Goal: Find contact information: Find contact information

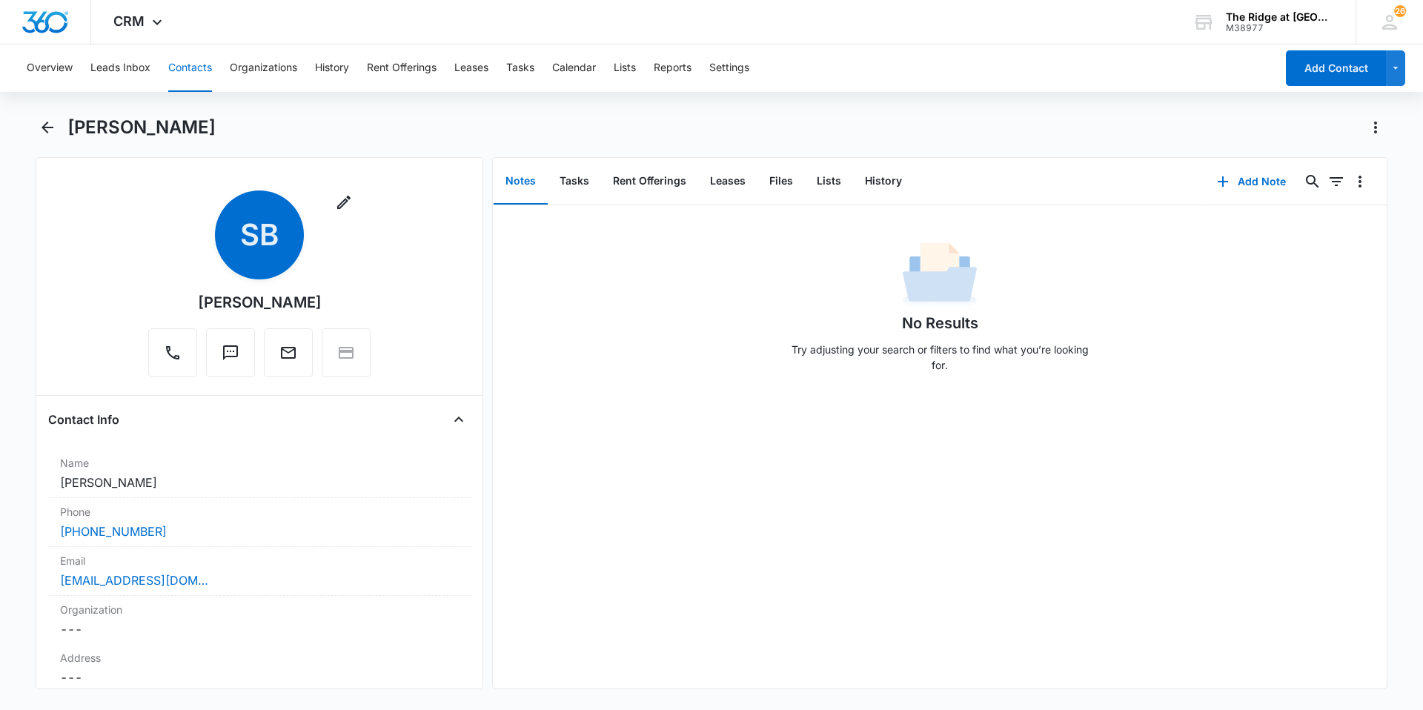
click at [176, 67] on button "Contacts" at bounding box center [190, 67] width 44 height 47
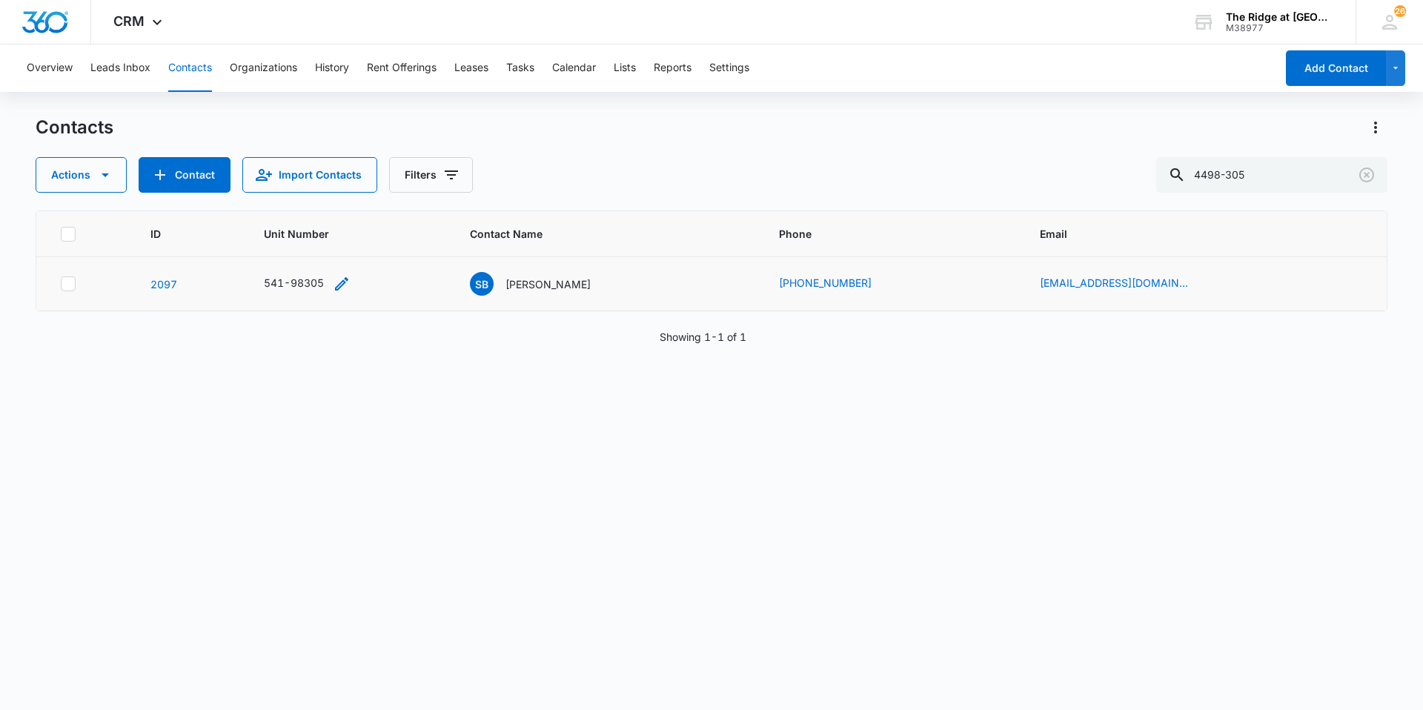
click at [313, 282] on div "541-98305" at bounding box center [294, 283] width 60 height 16
drag, startPoint x: 313, startPoint y: 282, endPoint x: 436, endPoint y: 284, distance: 123.1
click at [431, 284] on div "541-98305" at bounding box center [349, 284] width 171 height 18
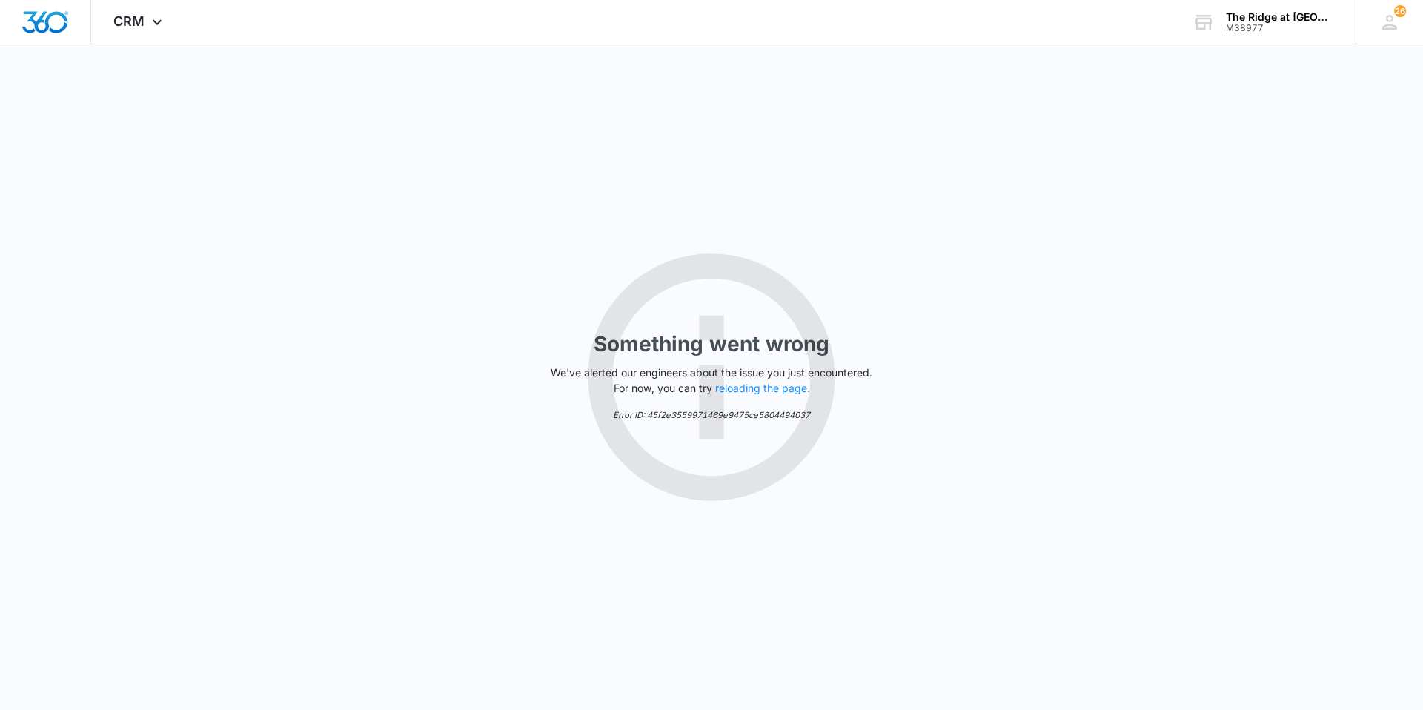
click at [576, 277] on div "Something went wrong We've alerted our engineers about the issue you just encou…" at bounding box center [711, 377] width 1423 height 666
click at [558, 365] on p "We've alerted our engineers about the issue you just encountered. For now, you …" at bounding box center [712, 380] width 334 height 31
click at [772, 386] on button "reloading the page." at bounding box center [762, 389] width 95 height 12
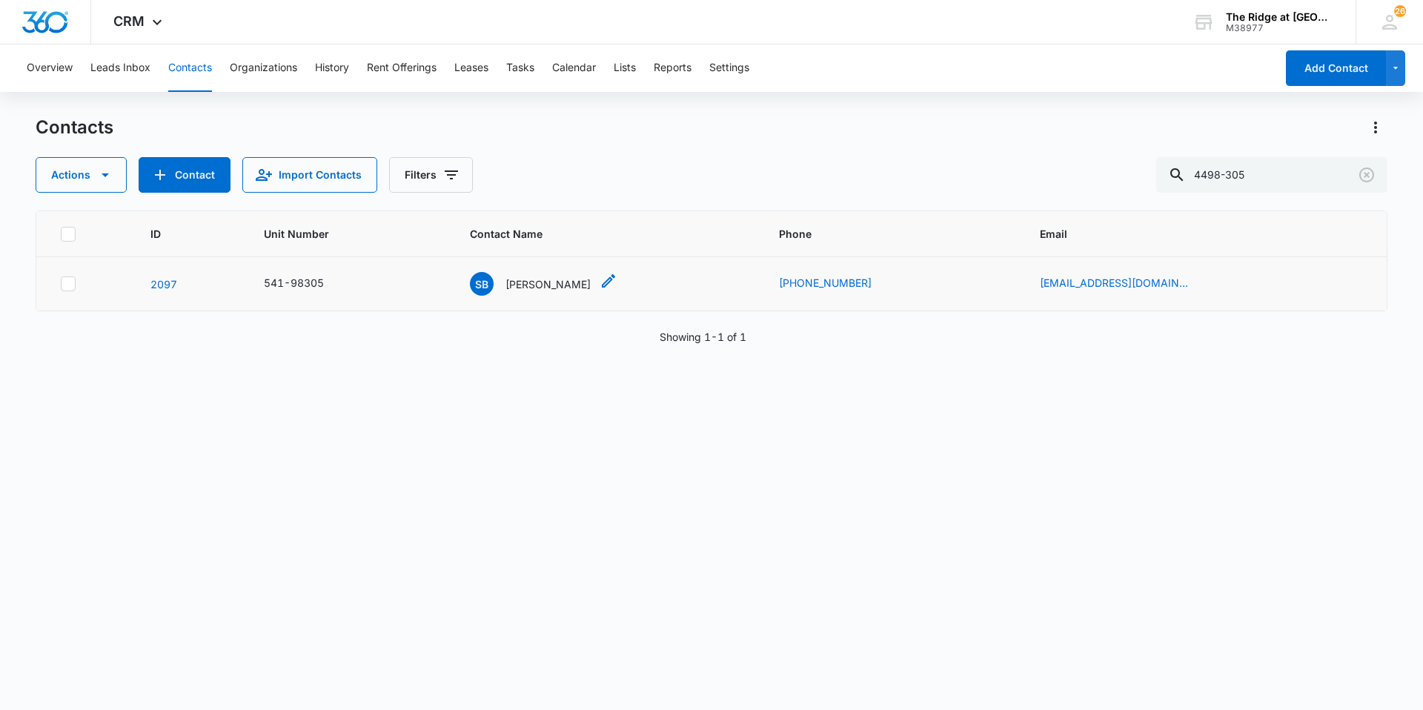
click at [569, 274] on div "SB [PERSON_NAME]" at bounding box center [530, 284] width 121 height 24
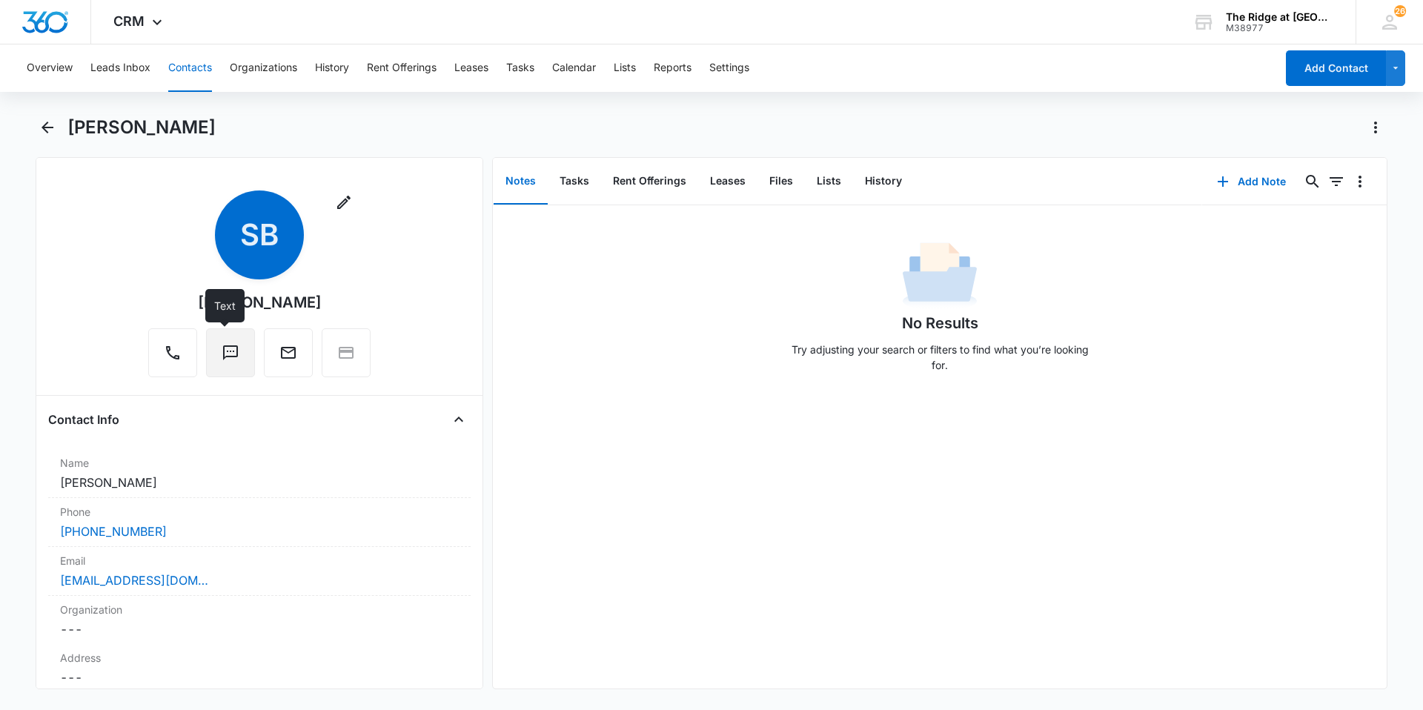
click at [228, 354] on icon "Text" at bounding box center [231, 353] width 18 height 18
click at [1011, 480] on div "No Results Try adjusting your search or filters to find what you’re looking for." at bounding box center [940, 446] width 894 height 483
drag, startPoint x: 170, startPoint y: 540, endPoint x: 27, endPoint y: 537, distance: 143.1
click at [27, 537] on main "[PERSON_NAME] Remove SB [PERSON_NAME] Contact Info Name Cancel Save Changes [PE…" at bounding box center [711, 412] width 1423 height 592
copy link "[PHONE_NUMBER]"
